Goal: Task Accomplishment & Management: Complete application form

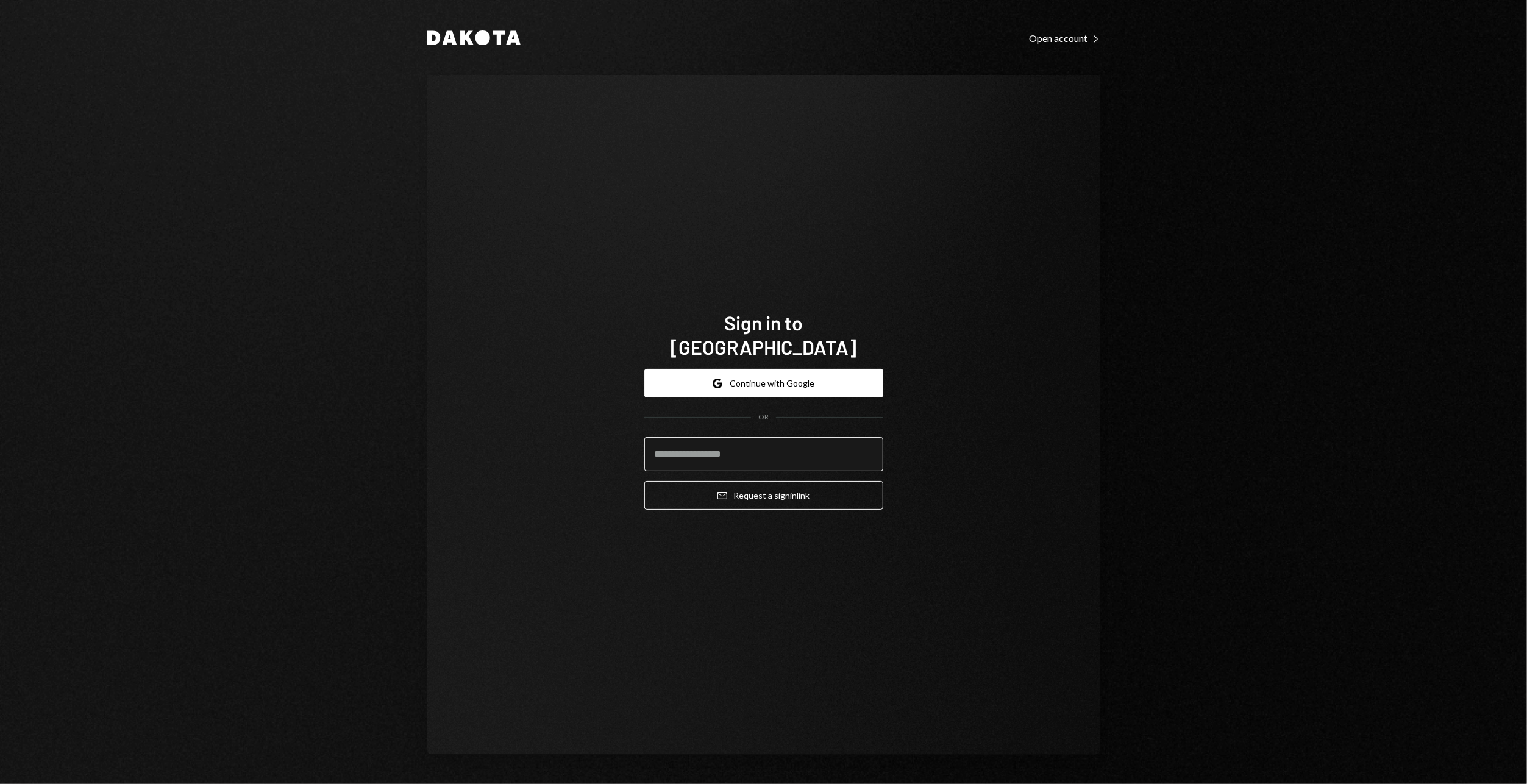
click at [714, 444] on input "email" at bounding box center [763, 453] width 239 height 34
type input "**********"
click at [739, 487] on button "Email Request a sign in link" at bounding box center [763, 495] width 239 height 29
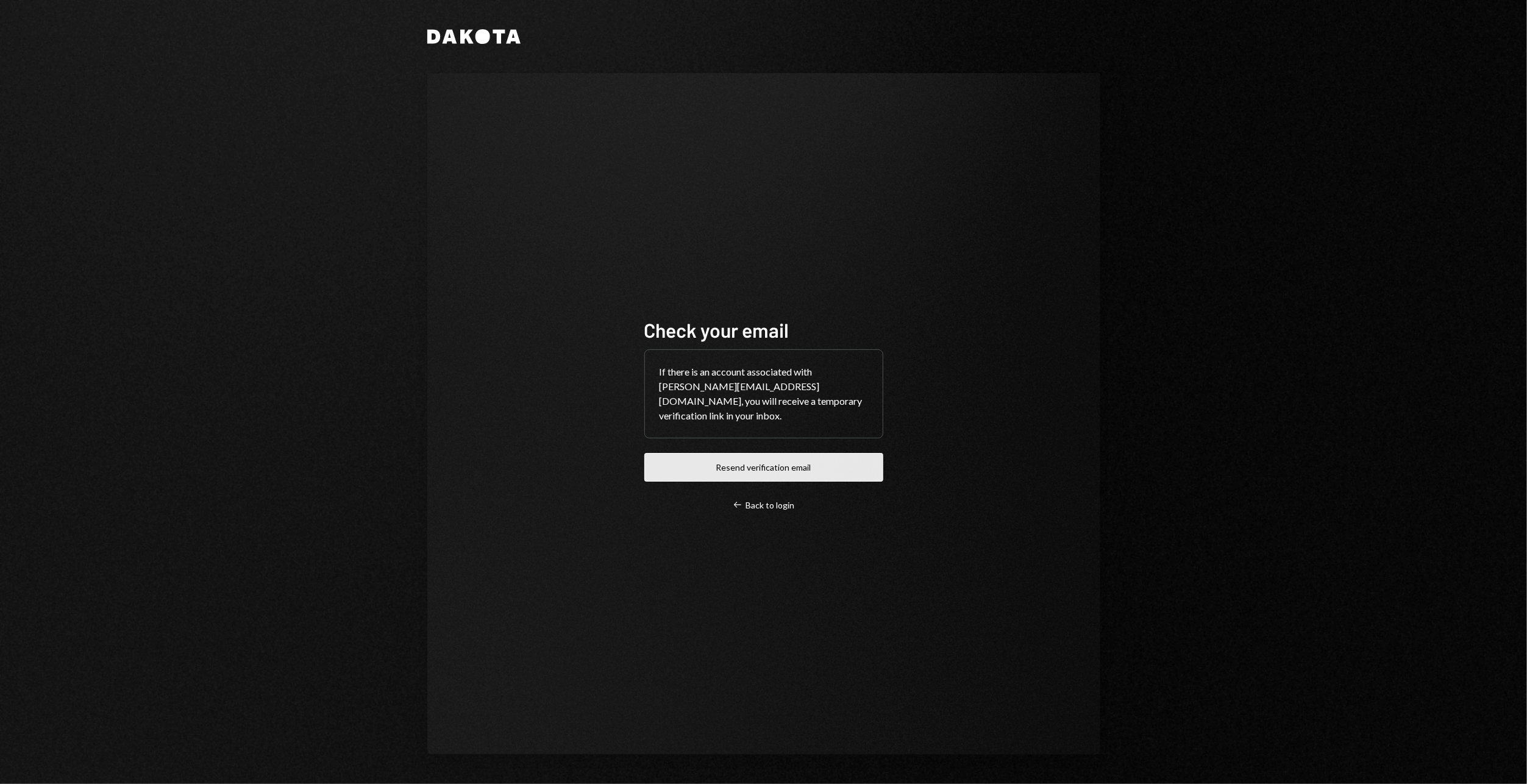
click at [746, 471] on button "Resend verification email" at bounding box center [763, 467] width 239 height 29
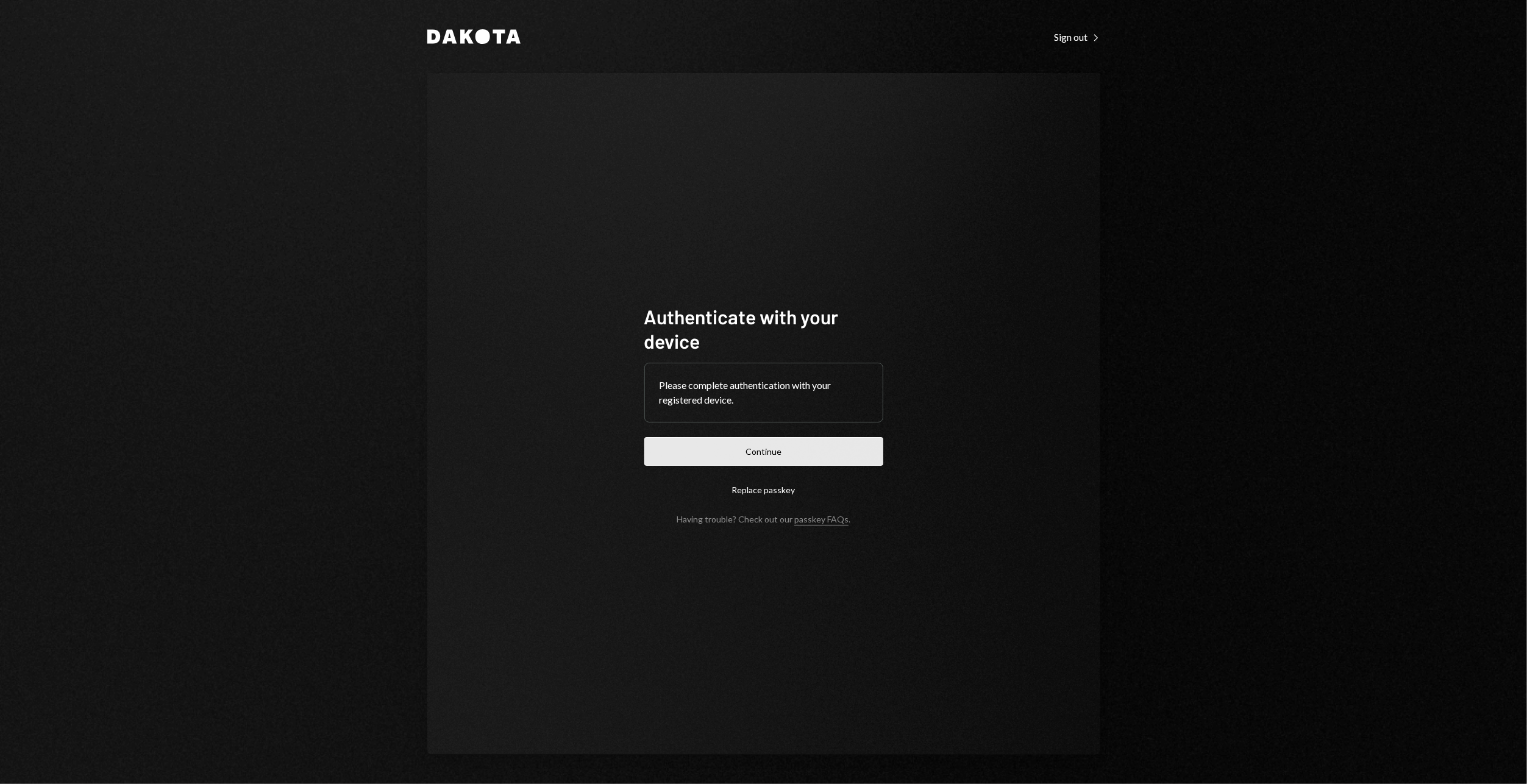
click at [849, 450] on button "Continue" at bounding box center [763, 451] width 239 height 29
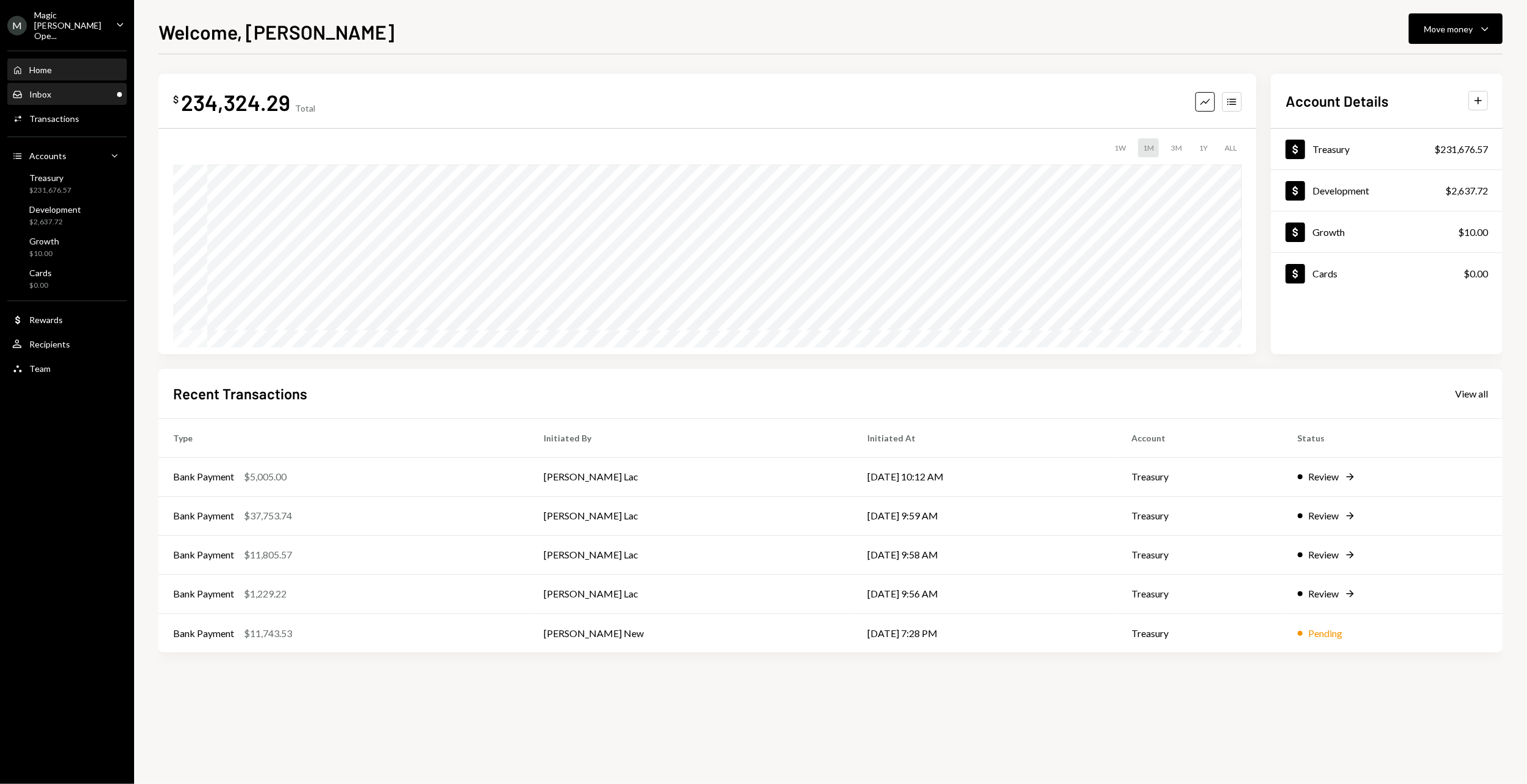
click at [50, 89] on div "Inbox" at bounding box center [40, 94] width 22 height 11
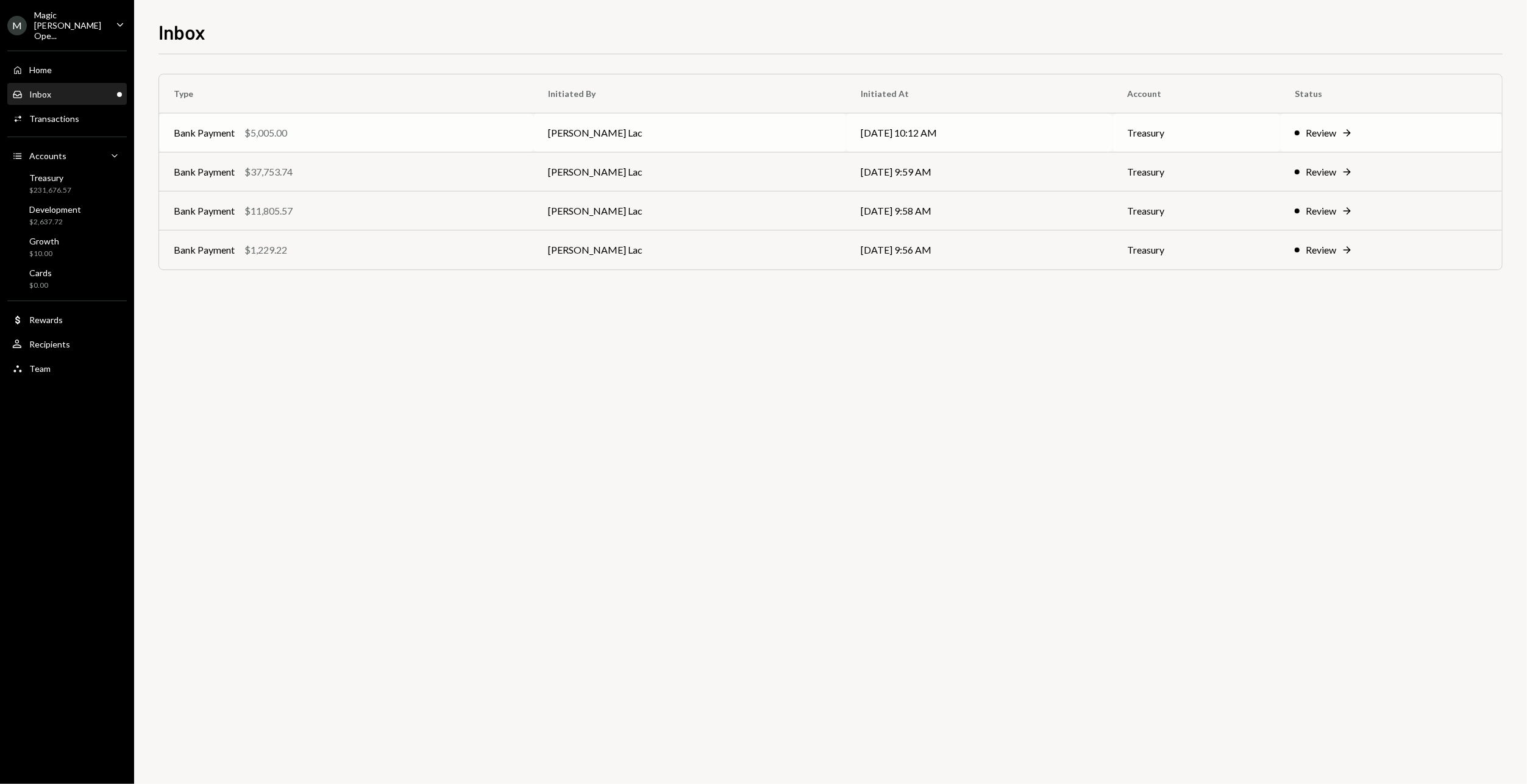
click at [341, 142] on td "Bank Payment $5,005.00" at bounding box center [346, 133] width 374 height 39
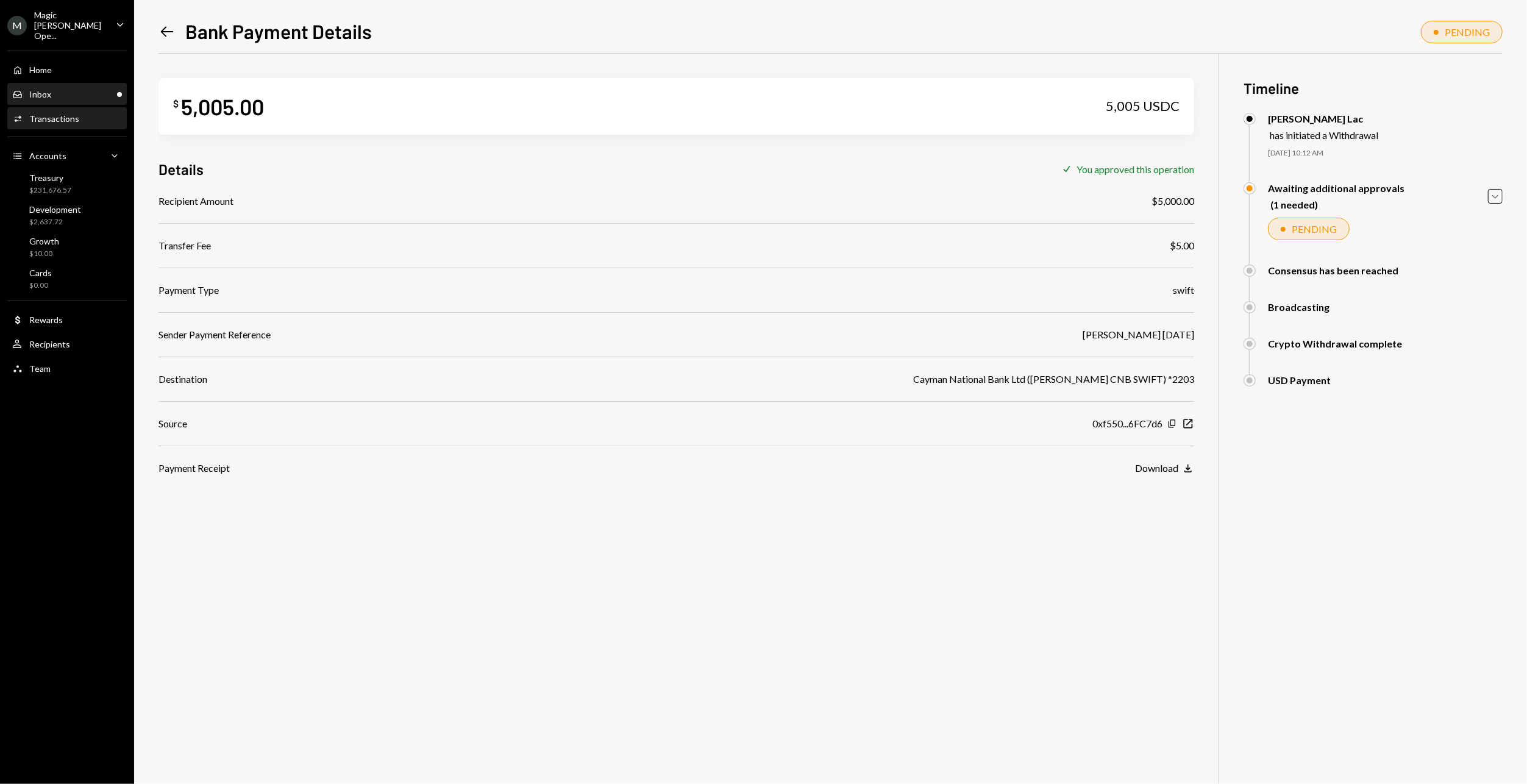
click at [71, 89] on div "Inbox Inbox" at bounding box center [67, 94] width 110 height 11
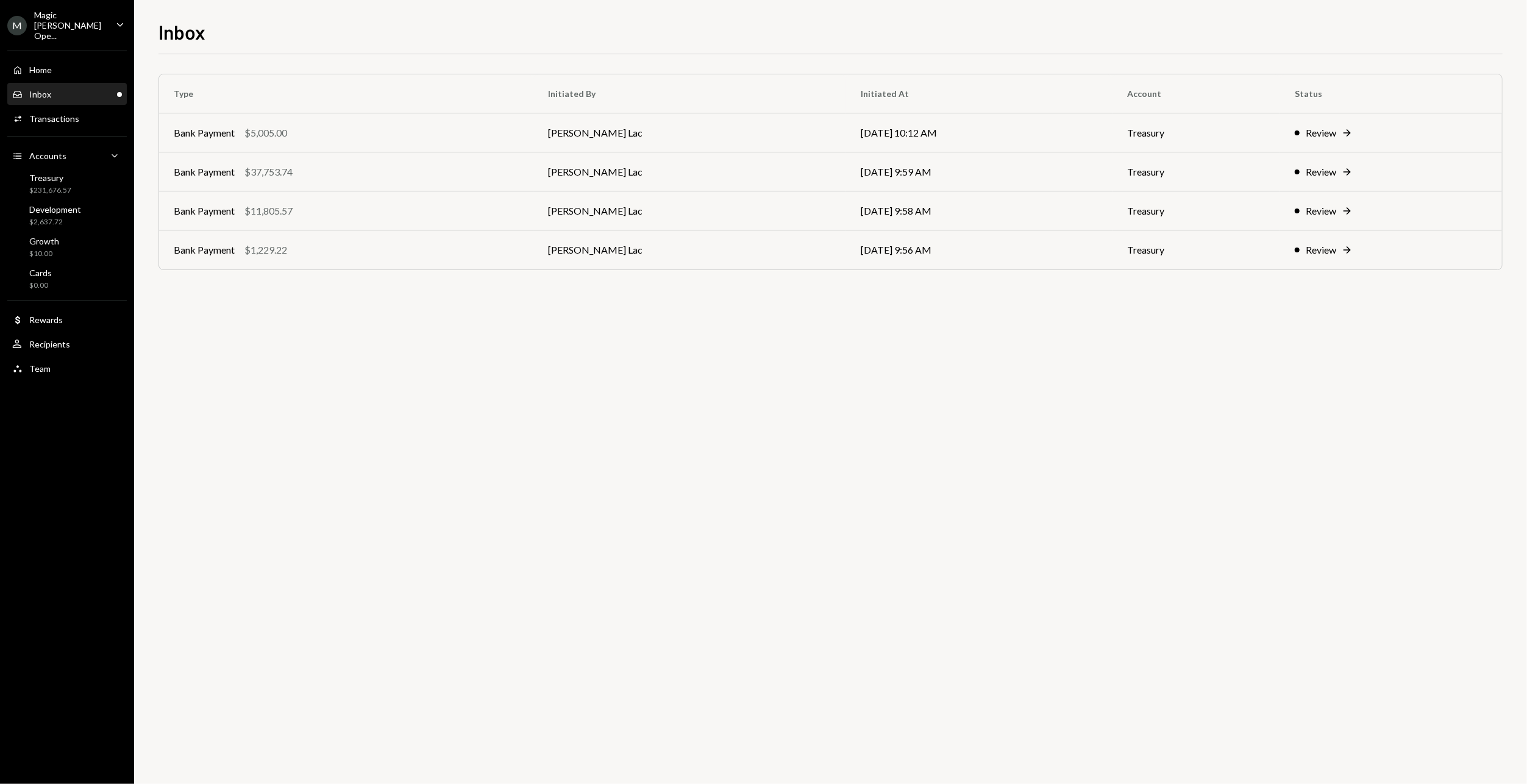
click at [78, 19] on div "Magic [PERSON_NAME] Ope..." at bounding box center [69, 25] width 72 height 31
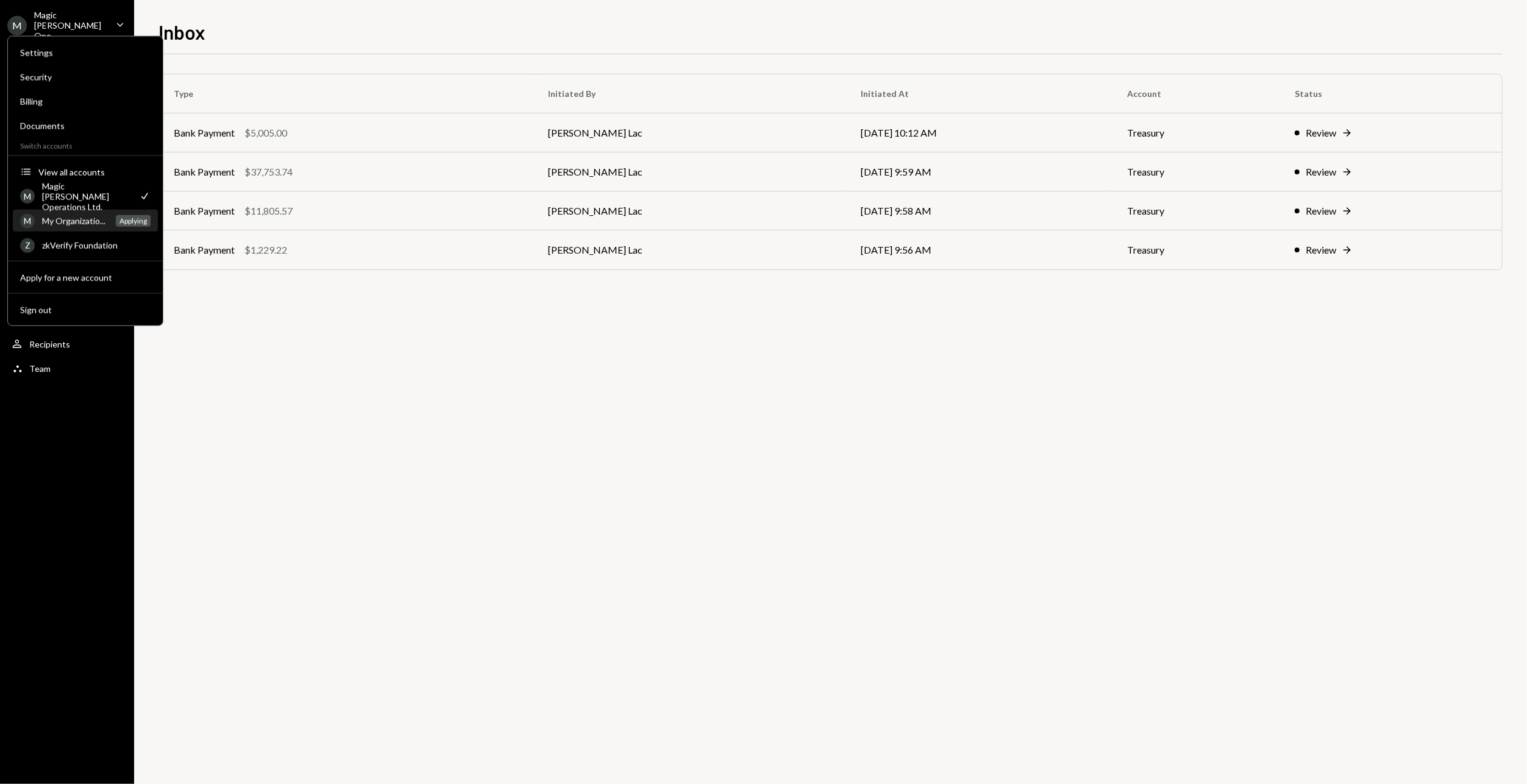
click at [78, 223] on div "My Organizatio..." at bounding box center [75, 221] width 66 height 11
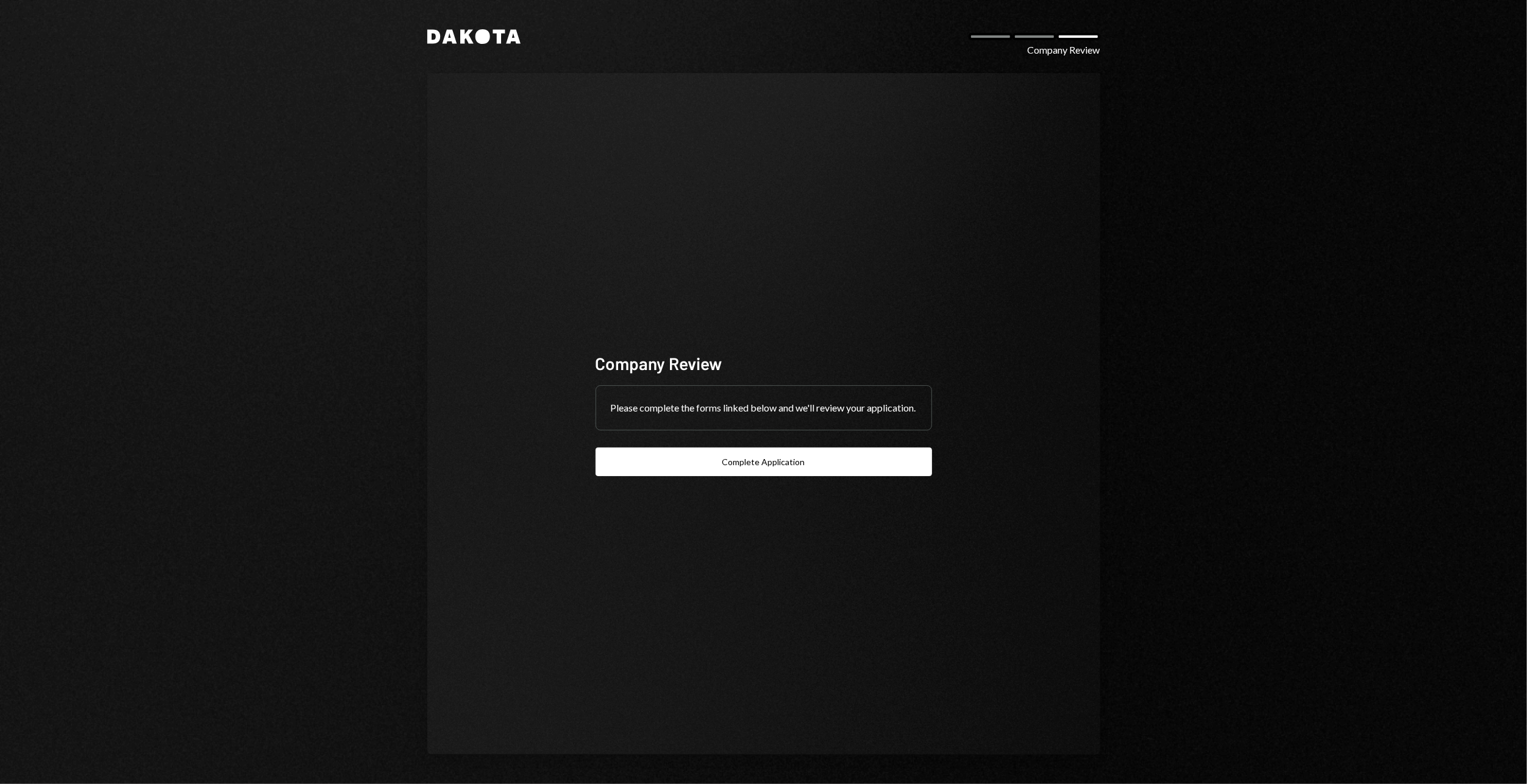
drag, startPoint x: 704, startPoint y: 416, endPoint x: 849, endPoint y: 424, distance: 145.2
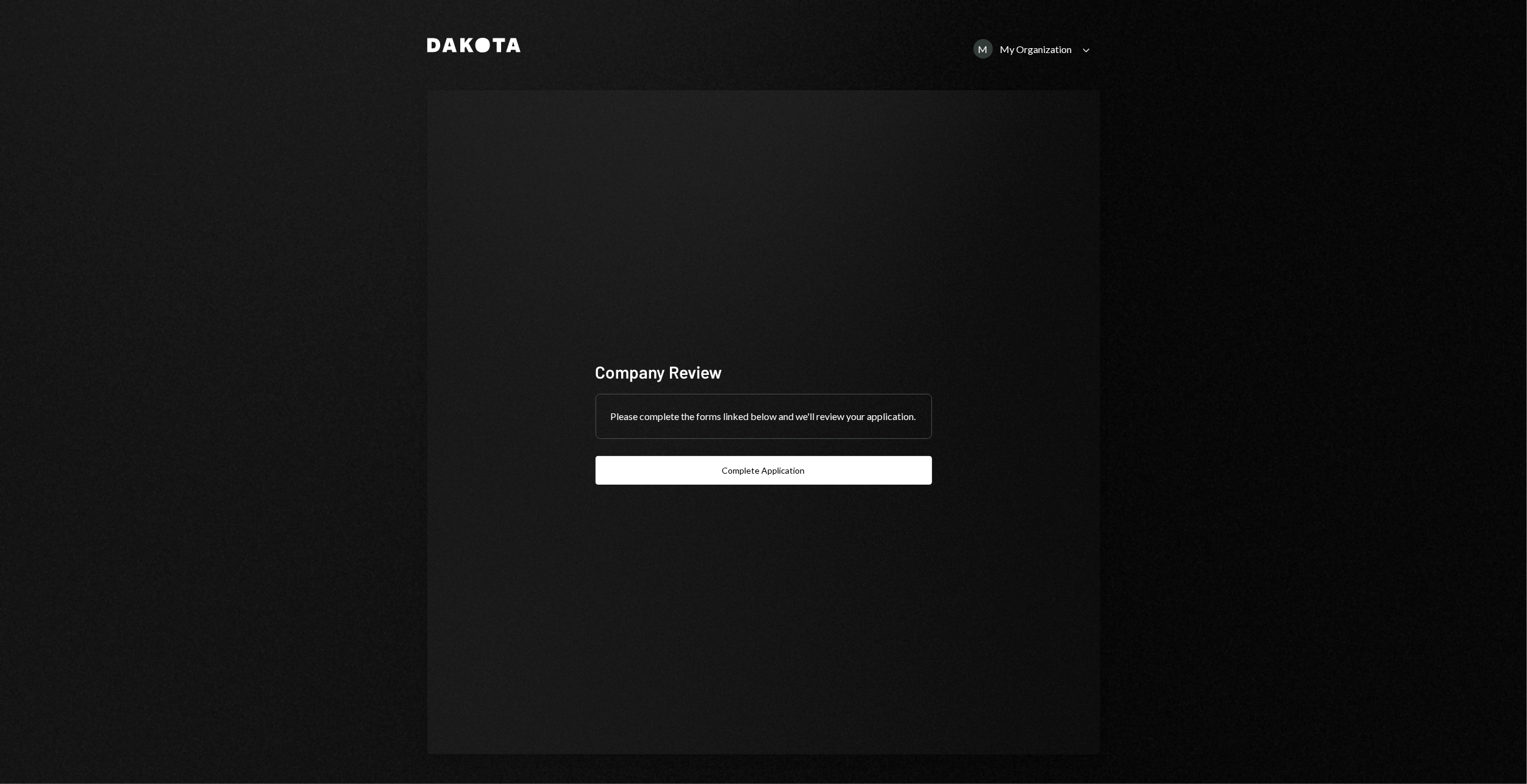
click at [807, 462] on div "Company Review Please complete the forms linked below and we'll review your app…" at bounding box center [764, 422] width 337 height 124
click at [799, 473] on button "Complete Application" at bounding box center [764, 470] width 337 height 29
